Goal: Check status: Check status

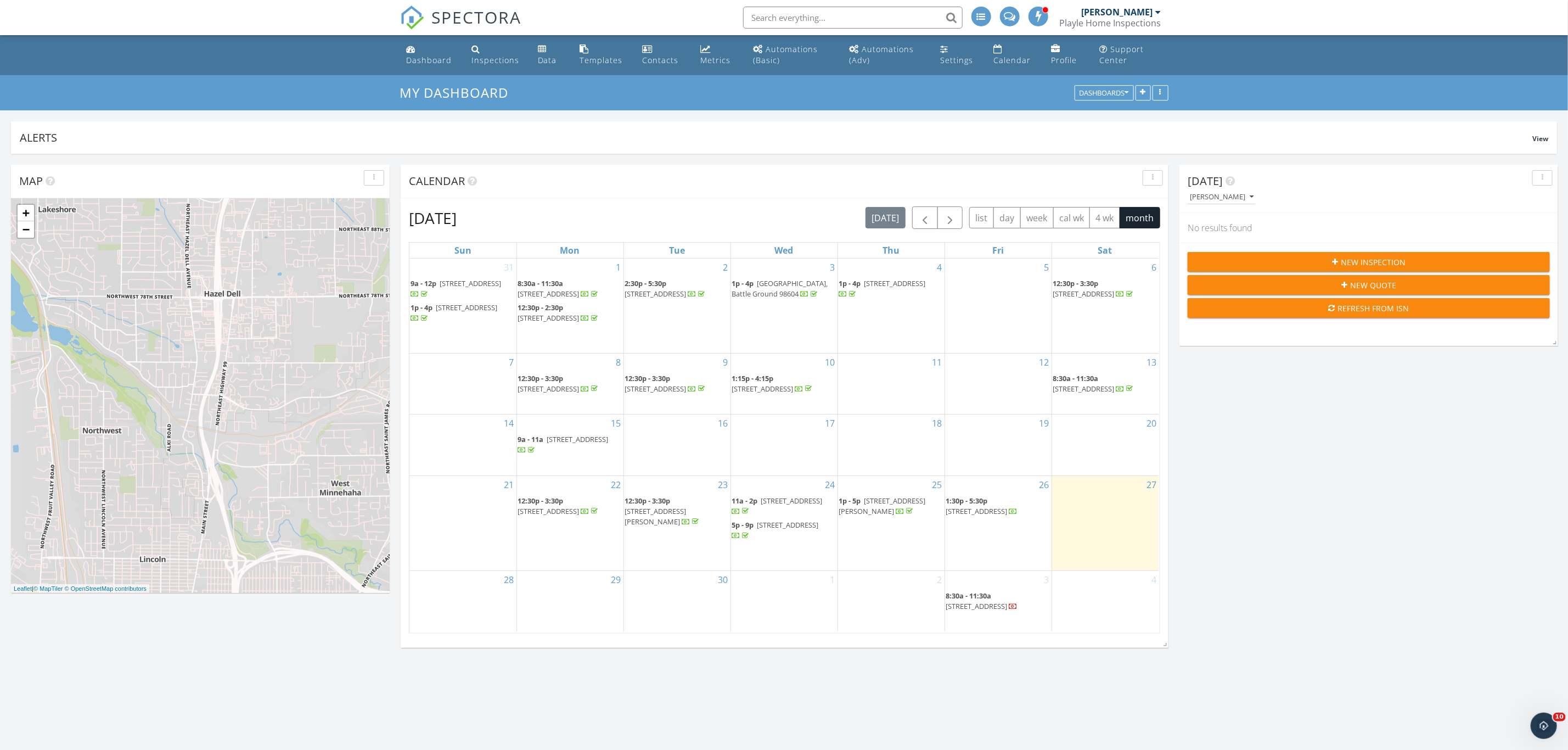
scroll to position [235, 509]
click at [1288, 309] on div "Refresh from ISN" at bounding box center [1368, 308] width 345 height 12
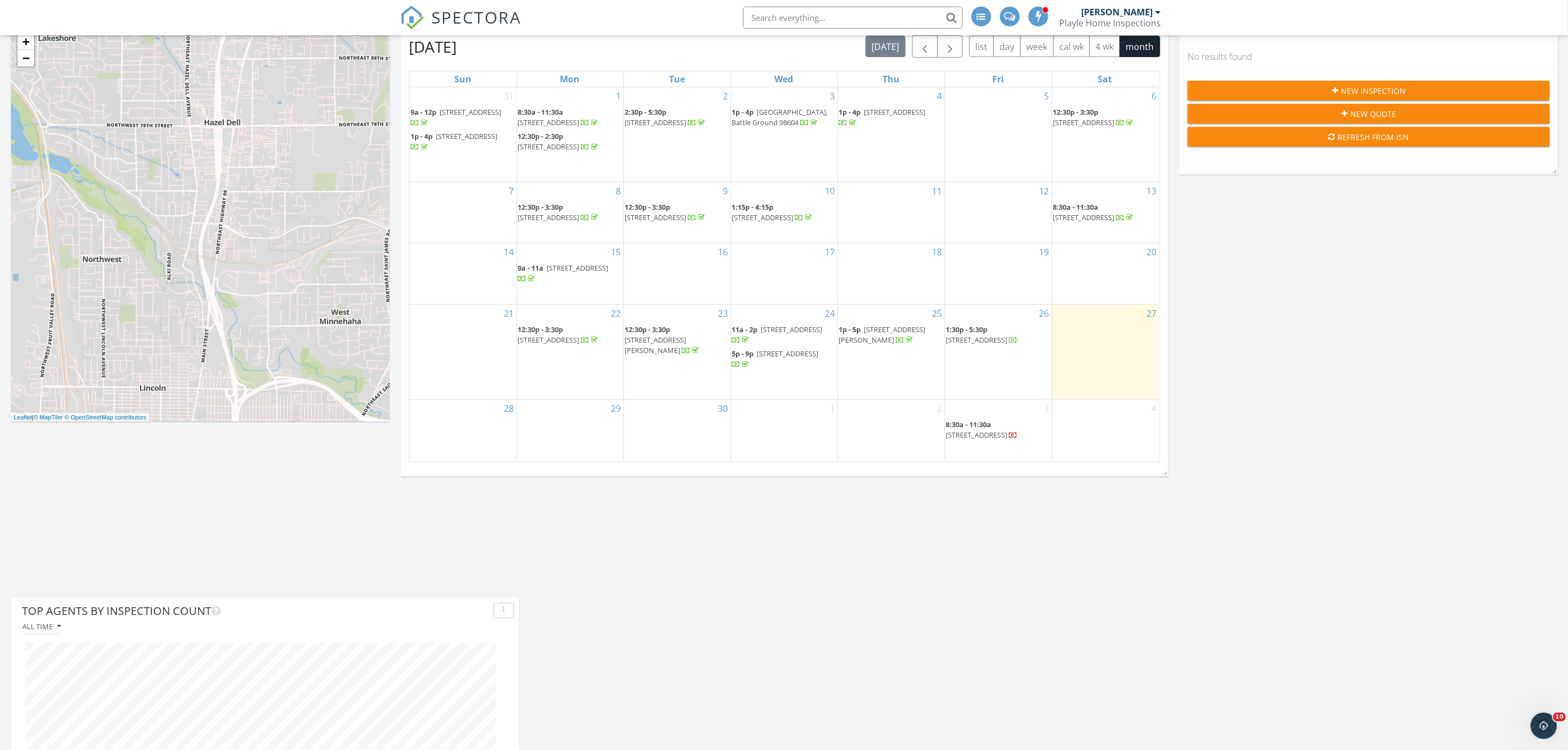
scroll to position [153, 0]
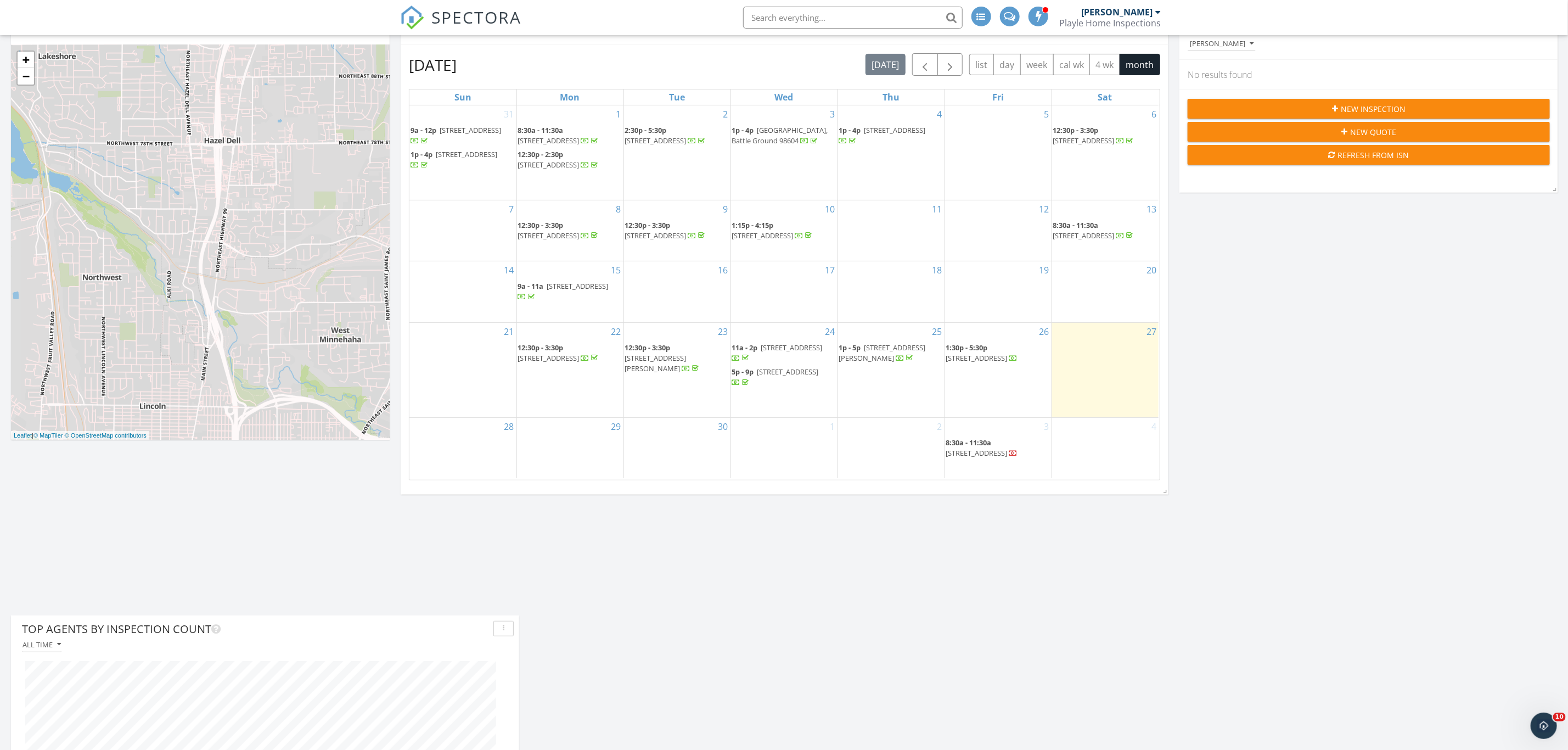
click at [1100, 447] on div "4" at bounding box center [1105, 448] width 107 height 61
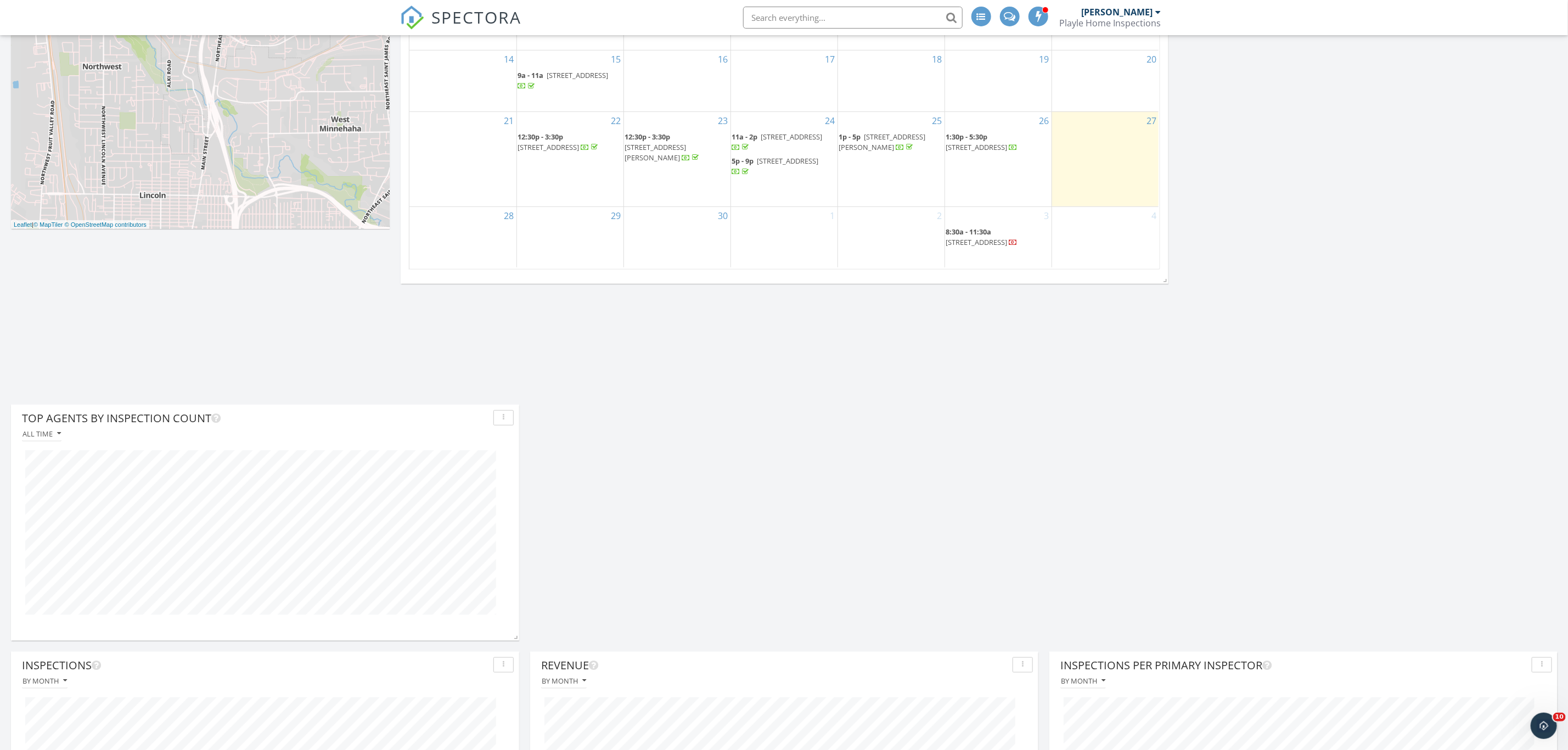
scroll to position [0, 0]
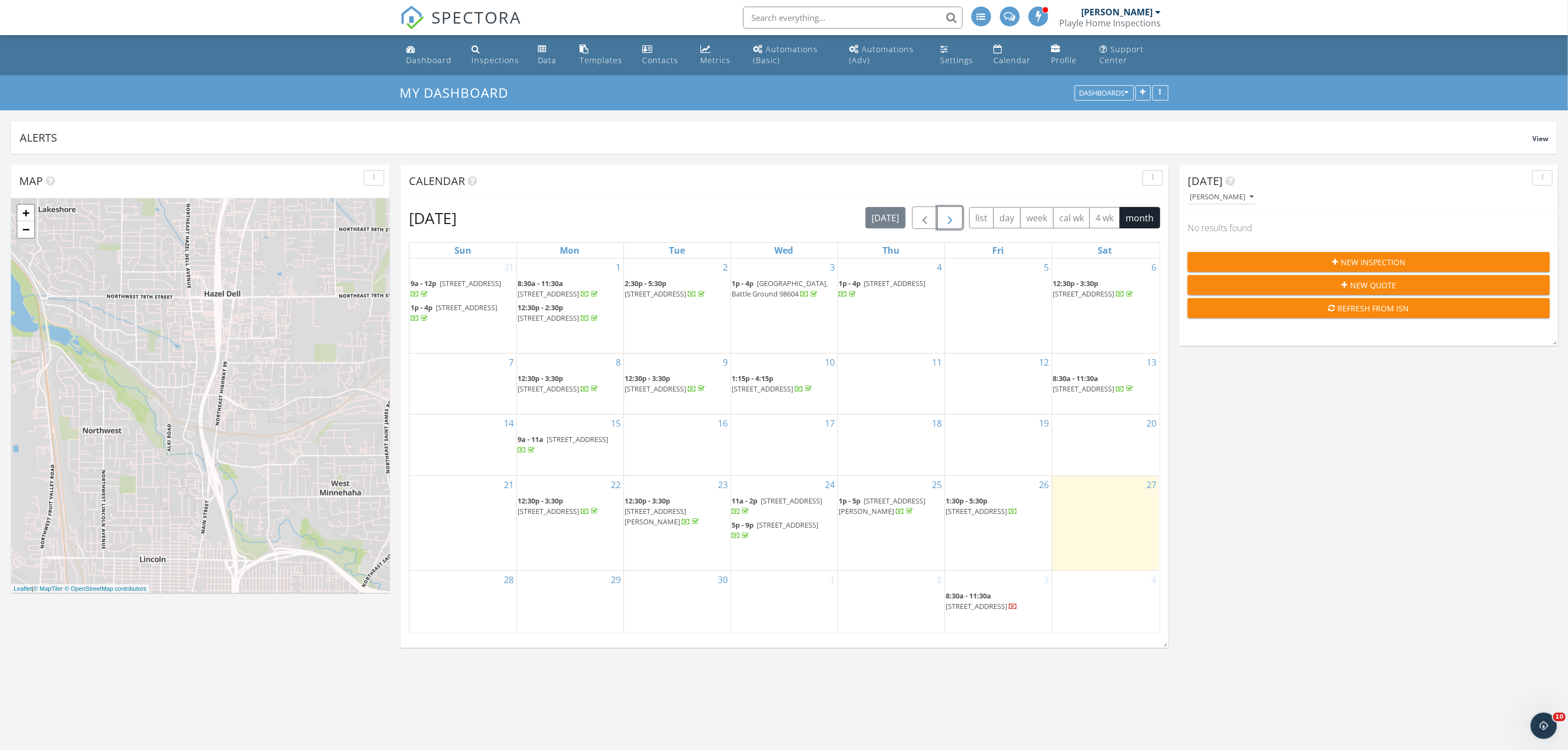
click at [945, 220] on span "button" at bounding box center [950, 218] width 13 height 13
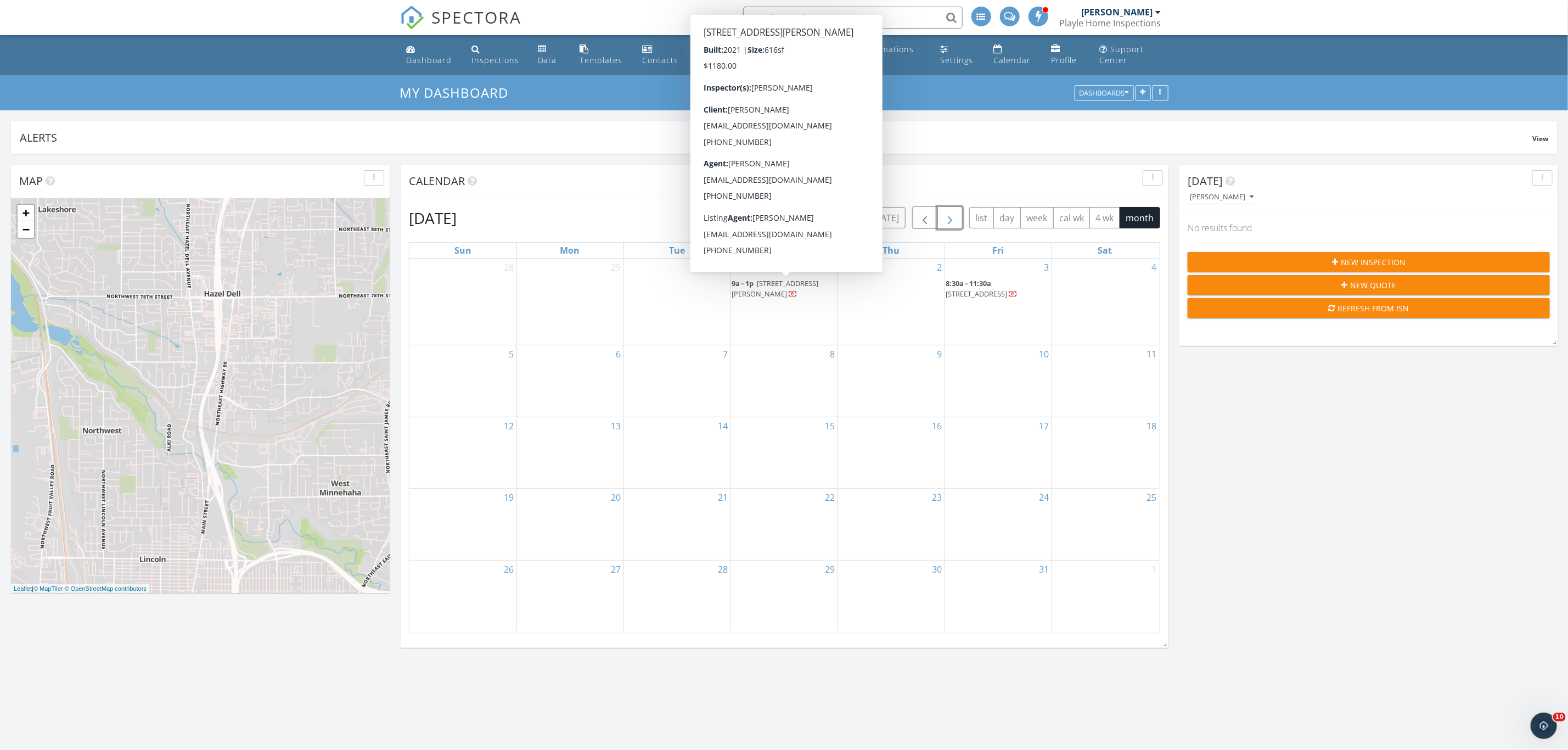
click at [796, 285] on span "281 Bald Eagle Rd, Ariel 98603" at bounding box center [775, 289] width 87 height 21
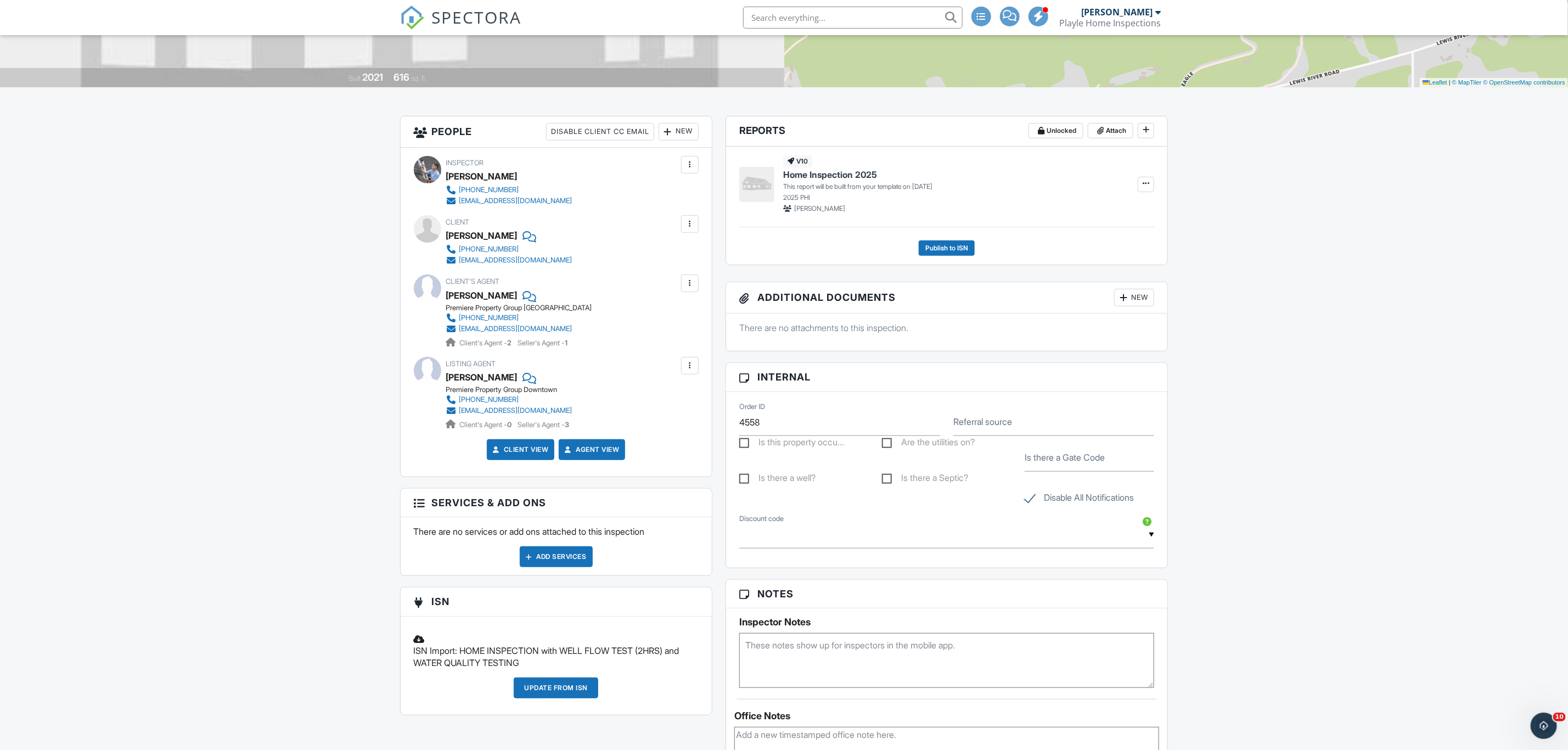
scroll to position [223, 0]
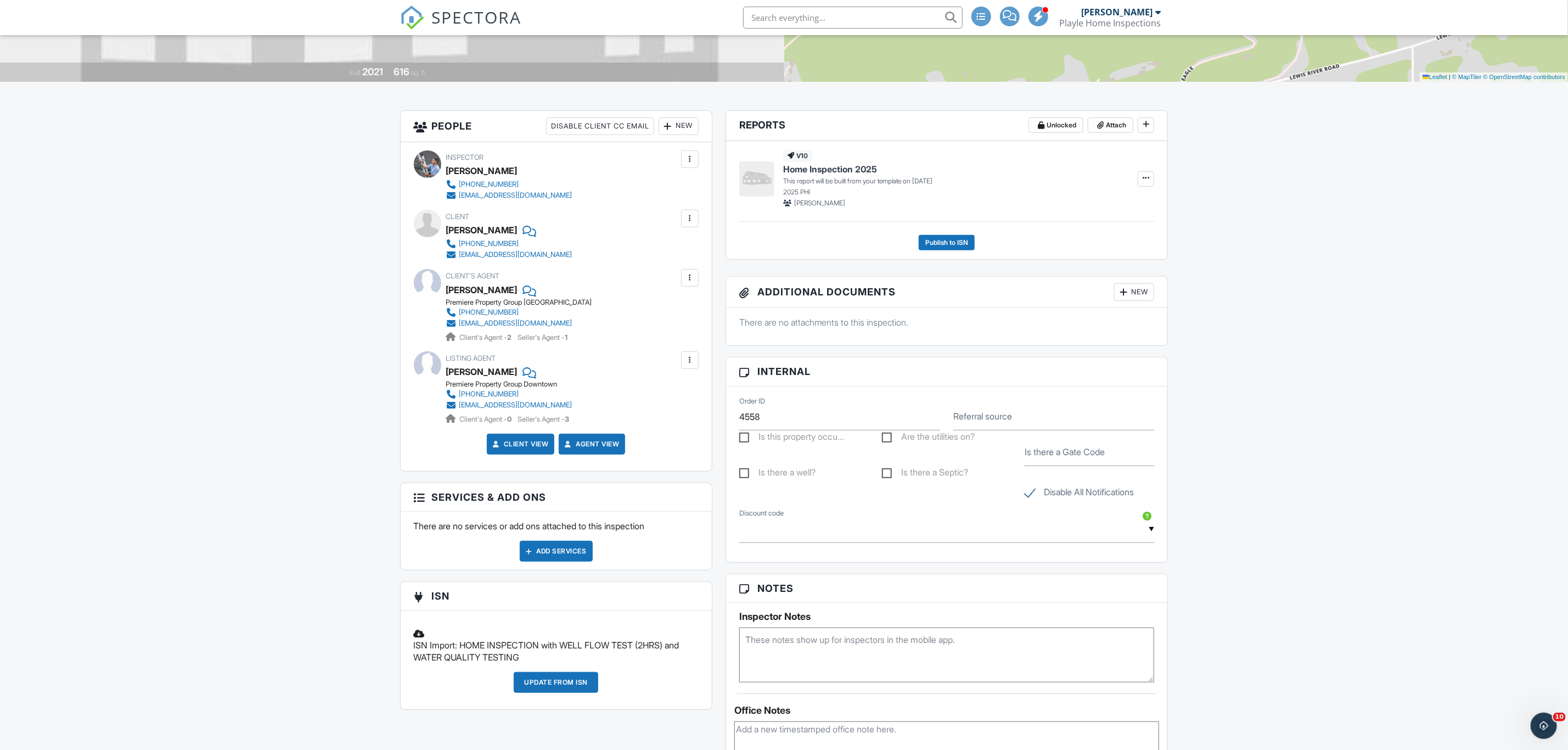
click at [557, 688] on div "Update from ISN" at bounding box center [555, 682] width 84 height 21
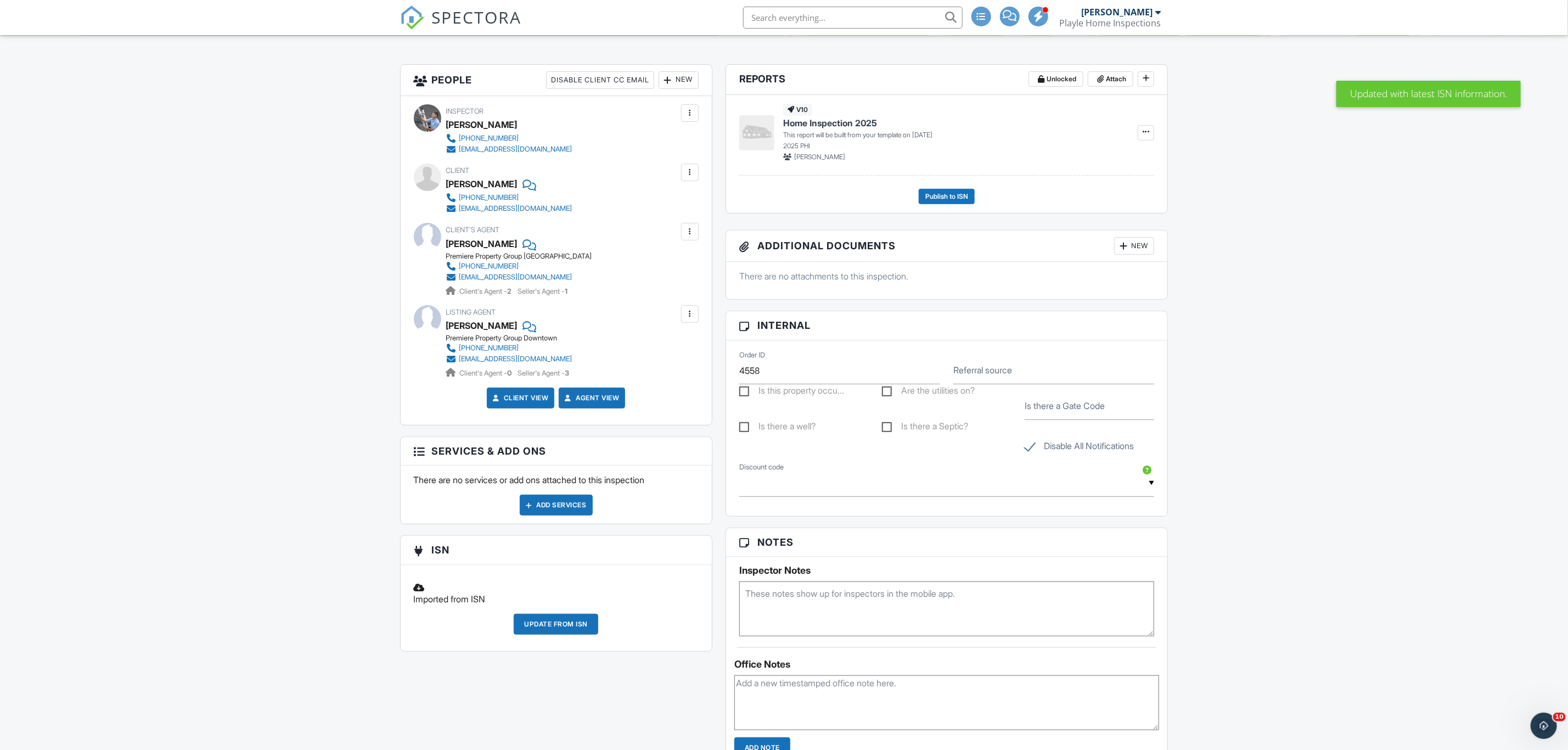
scroll to position [270, 0]
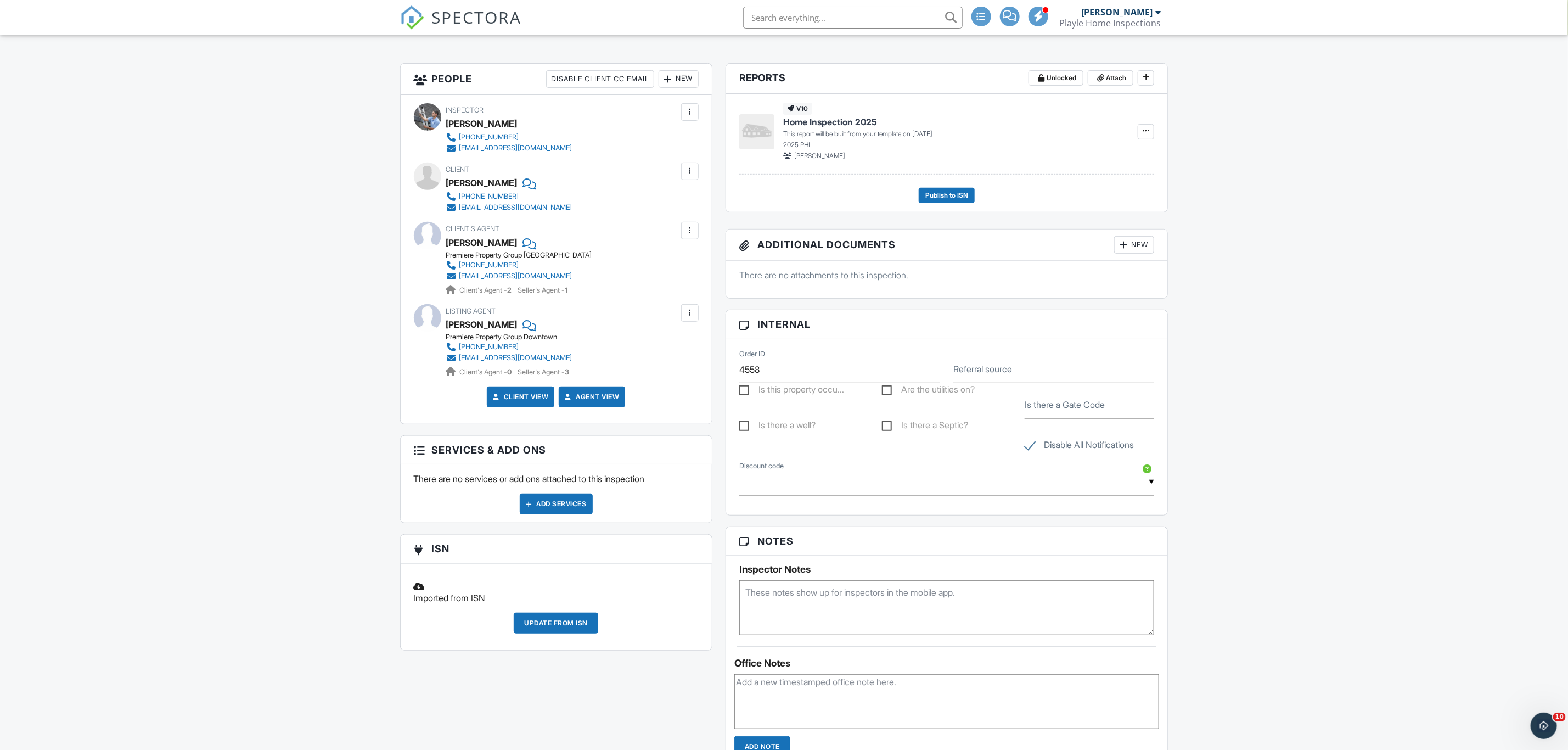
click at [561, 633] on div "Update from ISN" at bounding box center [555, 623] width 84 height 21
